Goal: Task Accomplishment & Management: Manage account settings

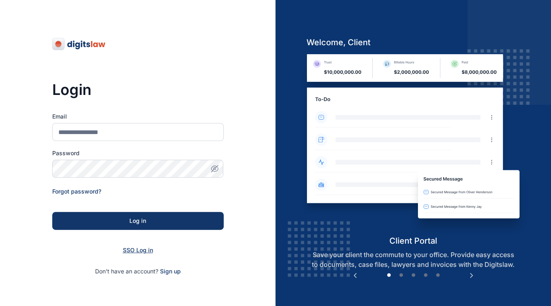
click at [135, 248] on span "SSO Log in" at bounding box center [138, 250] width 30 height 7
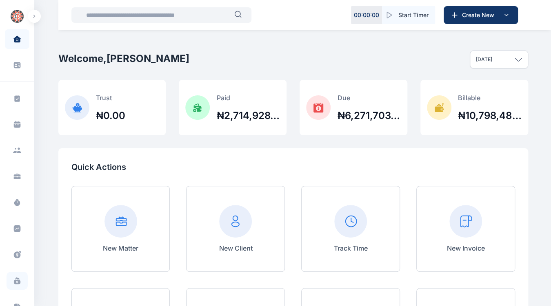
click at [14, 281] on icon at bounding box center [17, 282] width 7 height 4
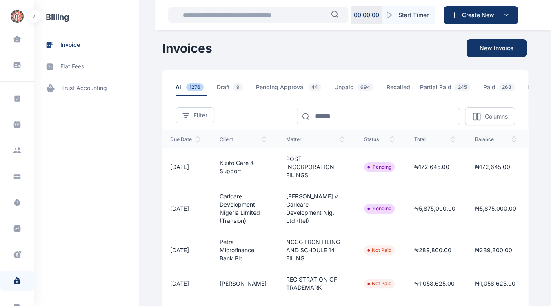
scroll to position [0, 139]
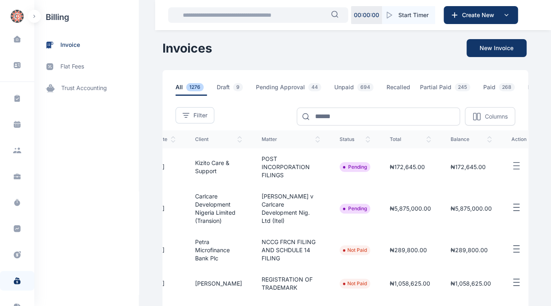
click at [511, 210] on icon "button" at bounding box center [516, 208] width 10 height 10
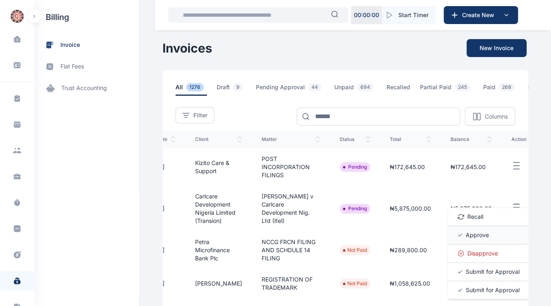
click at [471, 239] on span "Approve" at bounding box center [476, 235] width 23 height 8
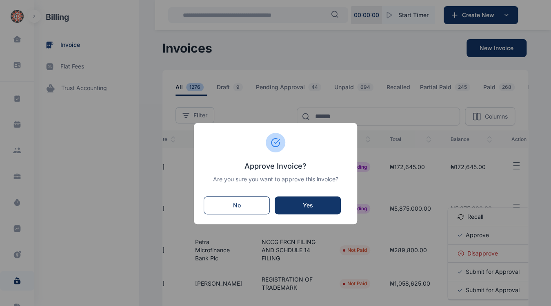
click at [316, 203] on div "Yes" at bounding box center [308, 205] width 50 height 8
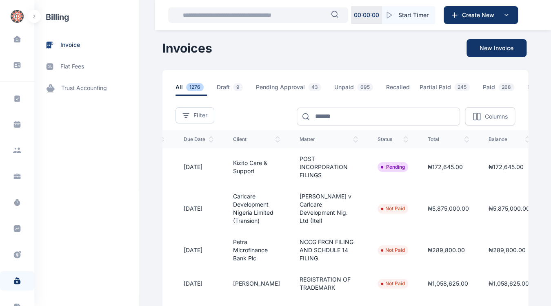
scroll to position [0, 139]
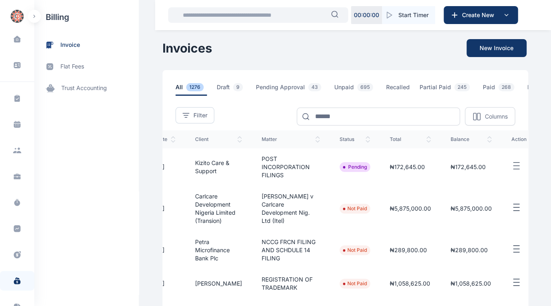
click at [511, 166] on button "button" at bounding box center [522, 166] width 23 height 10
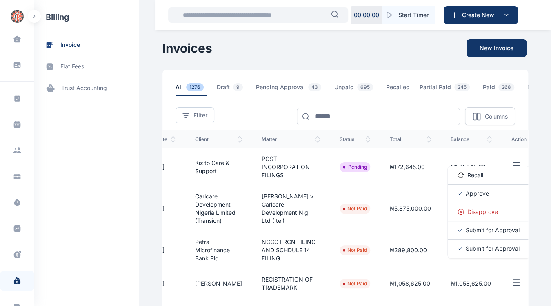
click at [465, 196] on span "Approve" at bounding box center [476, 194] width 23 height 8
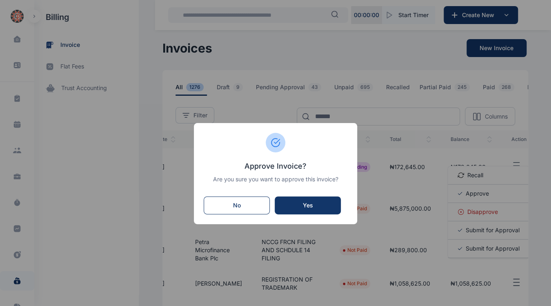
click at [314, 199] on button "Yes" at bounding box center [307, 206] width 66 height 18
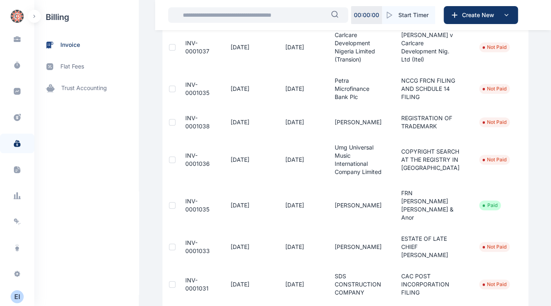
scroll to position [162, 0]
click at [15, 297] on div "E I" at bounding box center [17, 297] width 13 height 10
click at [72, 297] on span "Log out" at bounding box center [67, 297] width 20 height 8
